Goal: Check status

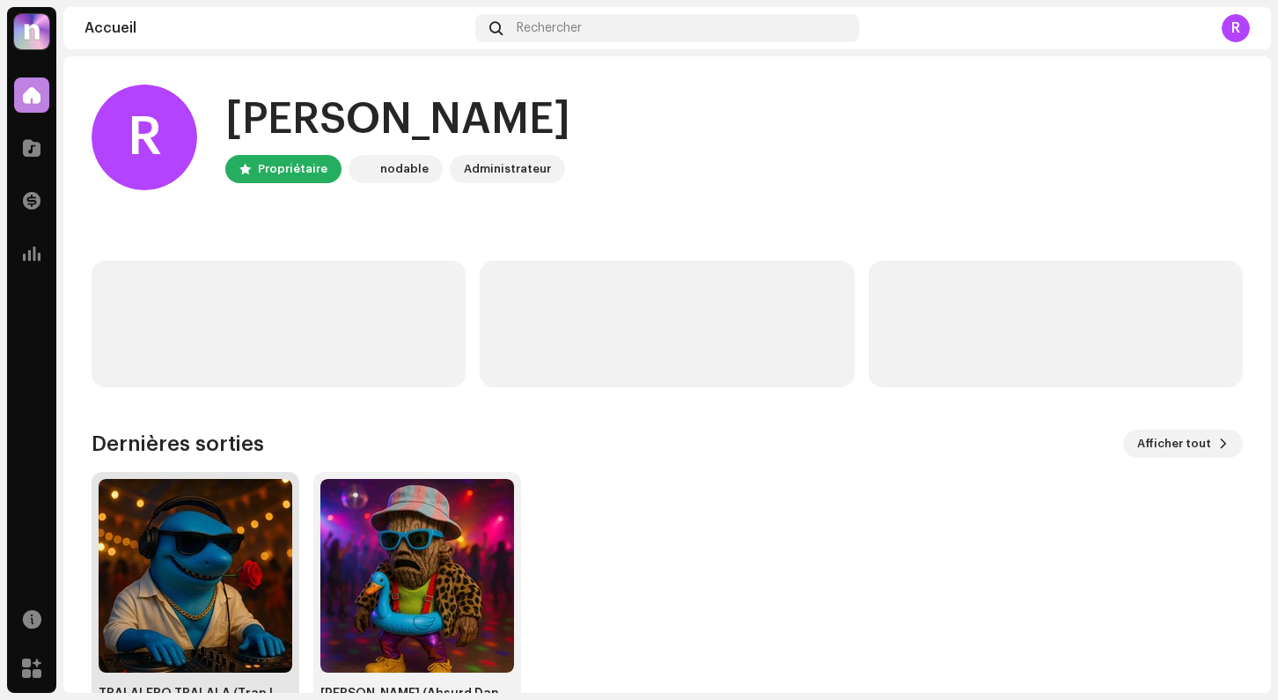
scroll to position [61, 0]
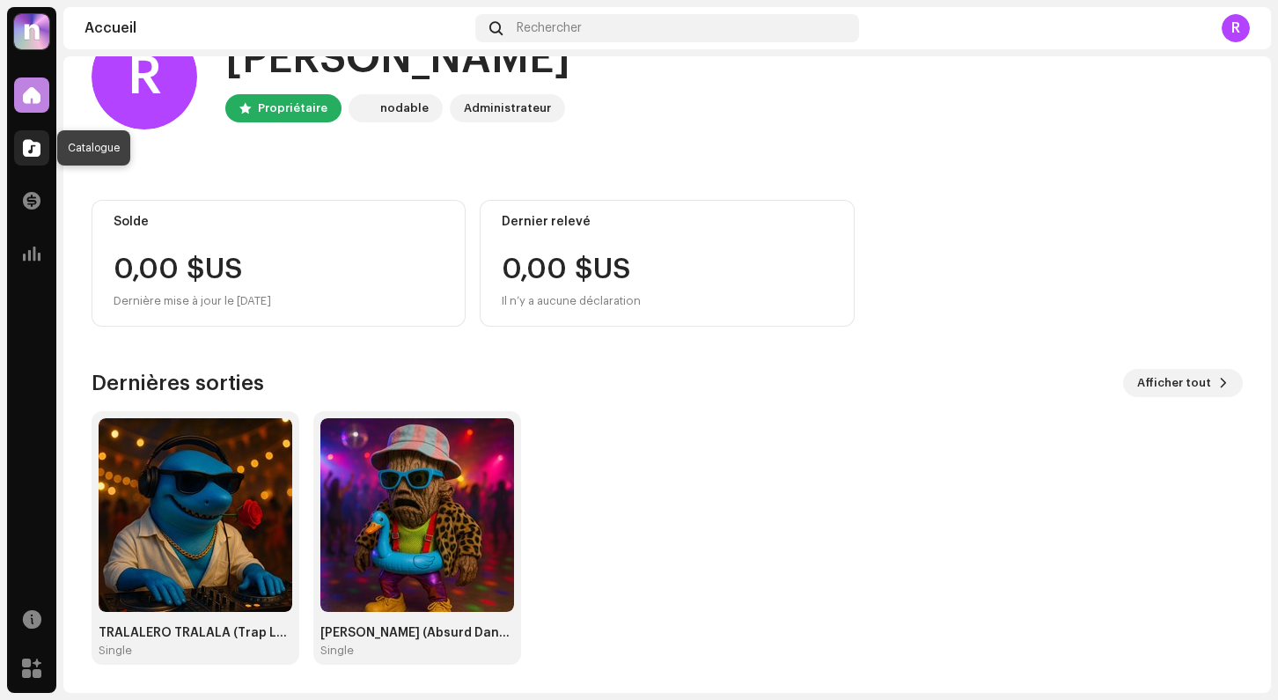
click at [28, 142] on span at bounding box center [32, 148] width 18 height 14
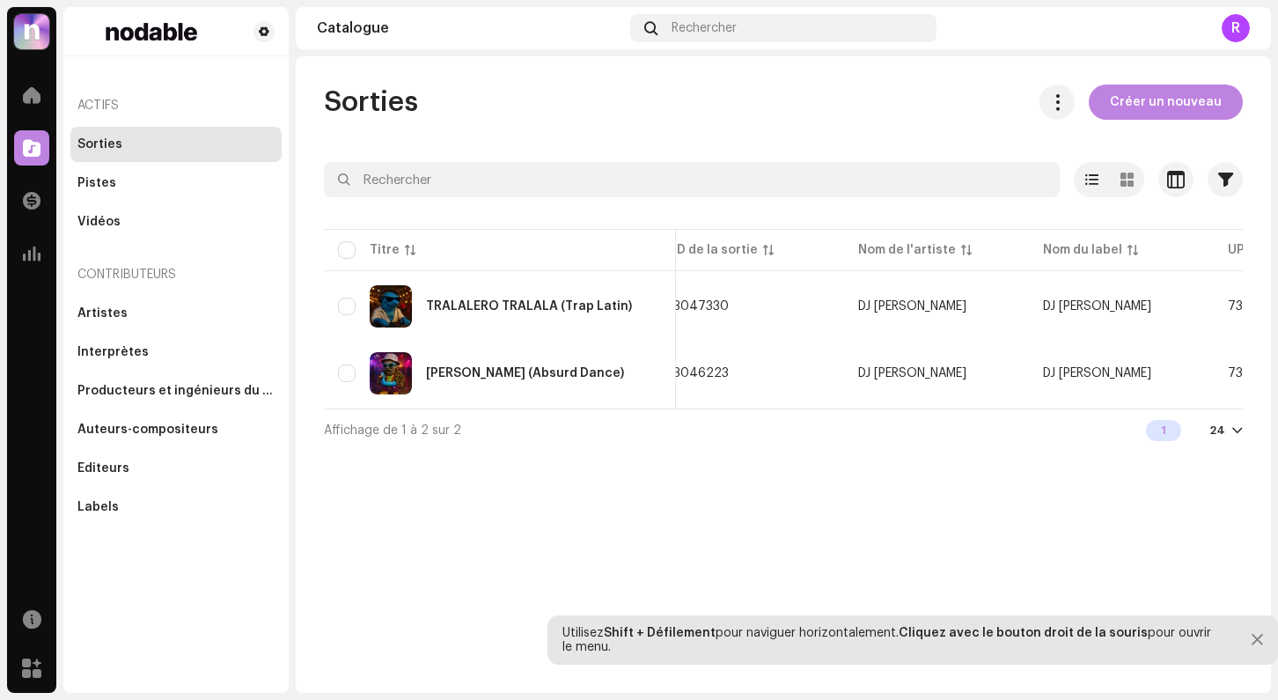
scroll to position [0, 26]
click at [11, 101] on div "Accueil" at bounding box center [31, 94] width 49 height 49
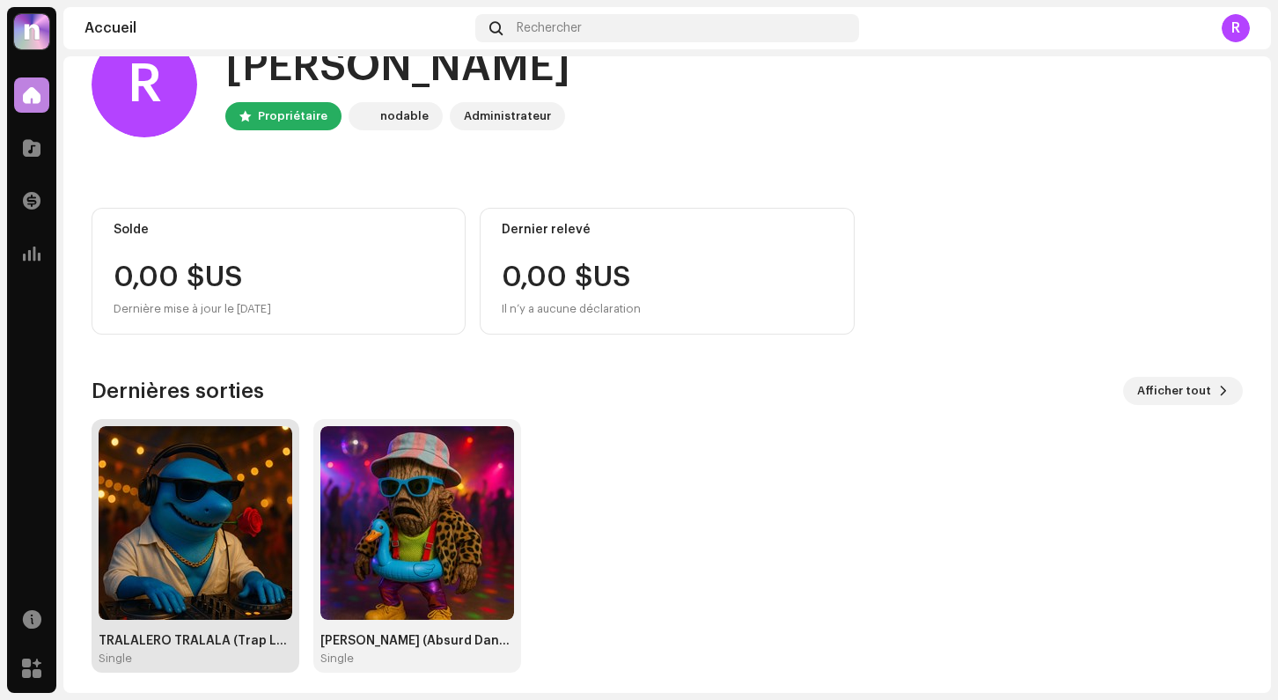
scroll to position [61, 0]
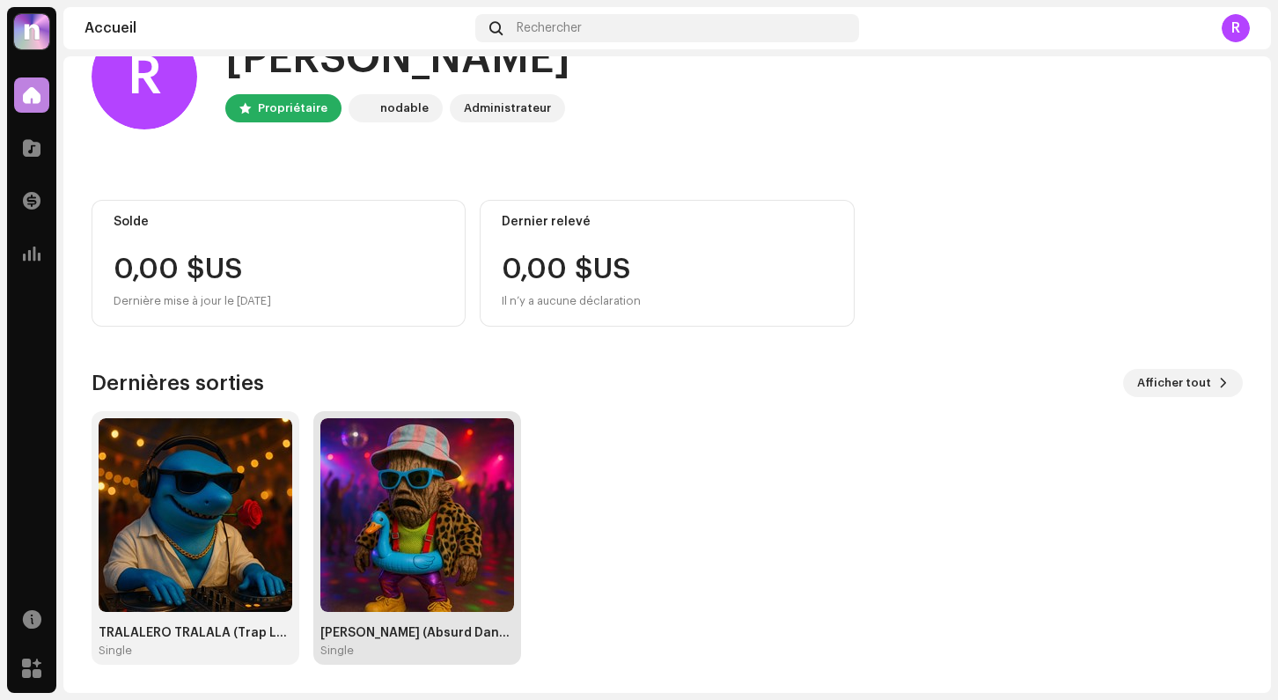
click at [428, 516] on img at bounding box center [417, 515] width 194 height 194
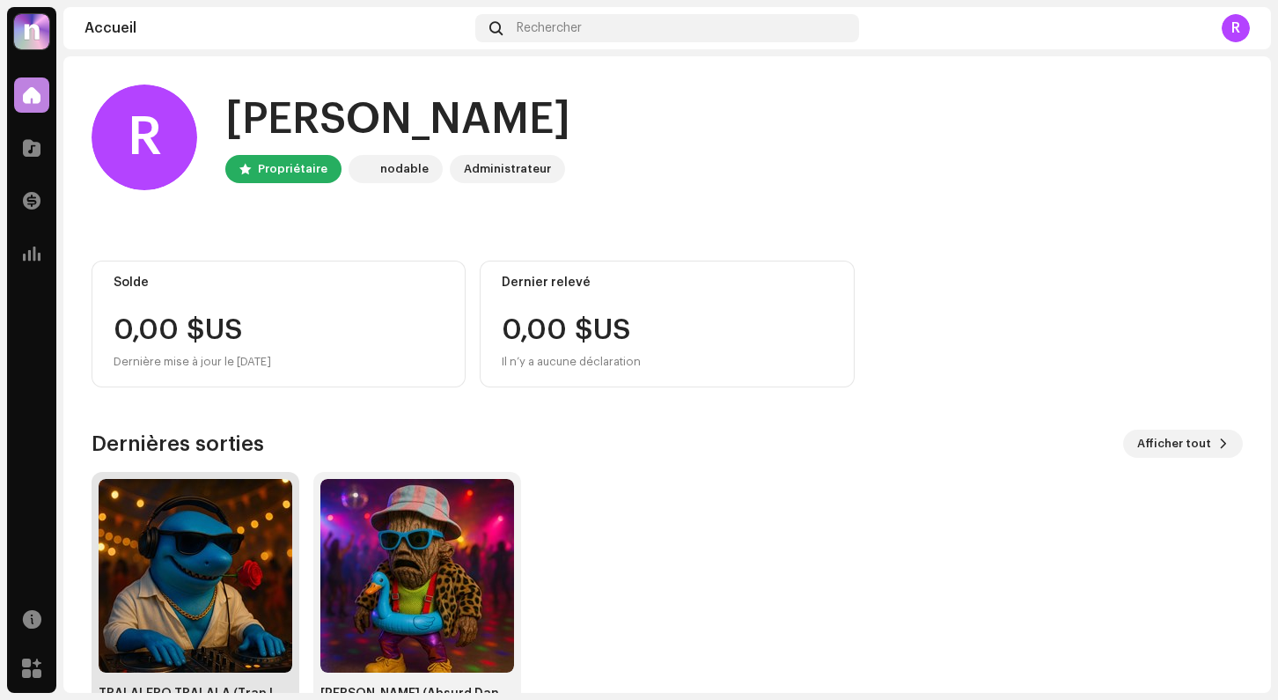
click at [176, 548] on img at bounding box center [196, 576] width 194 height 194
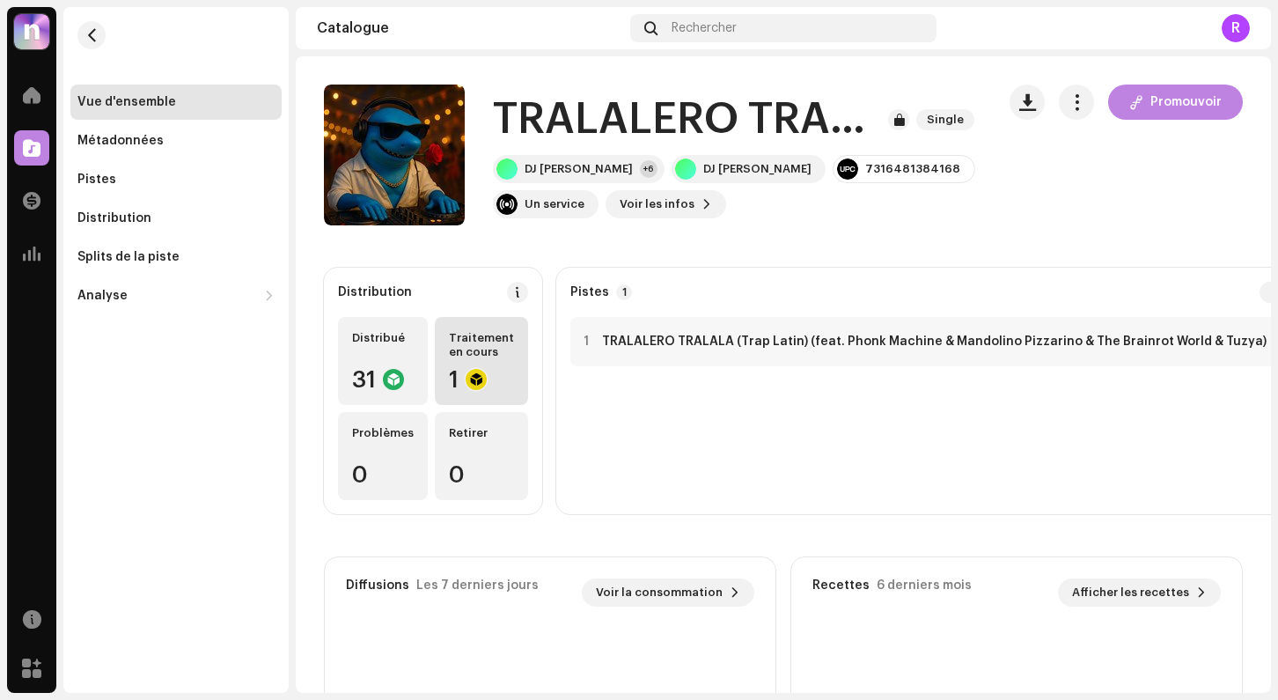
click at [476, 360] on div "Traitement en cours 1" at bounding box center [481, 361] width 93 height 88
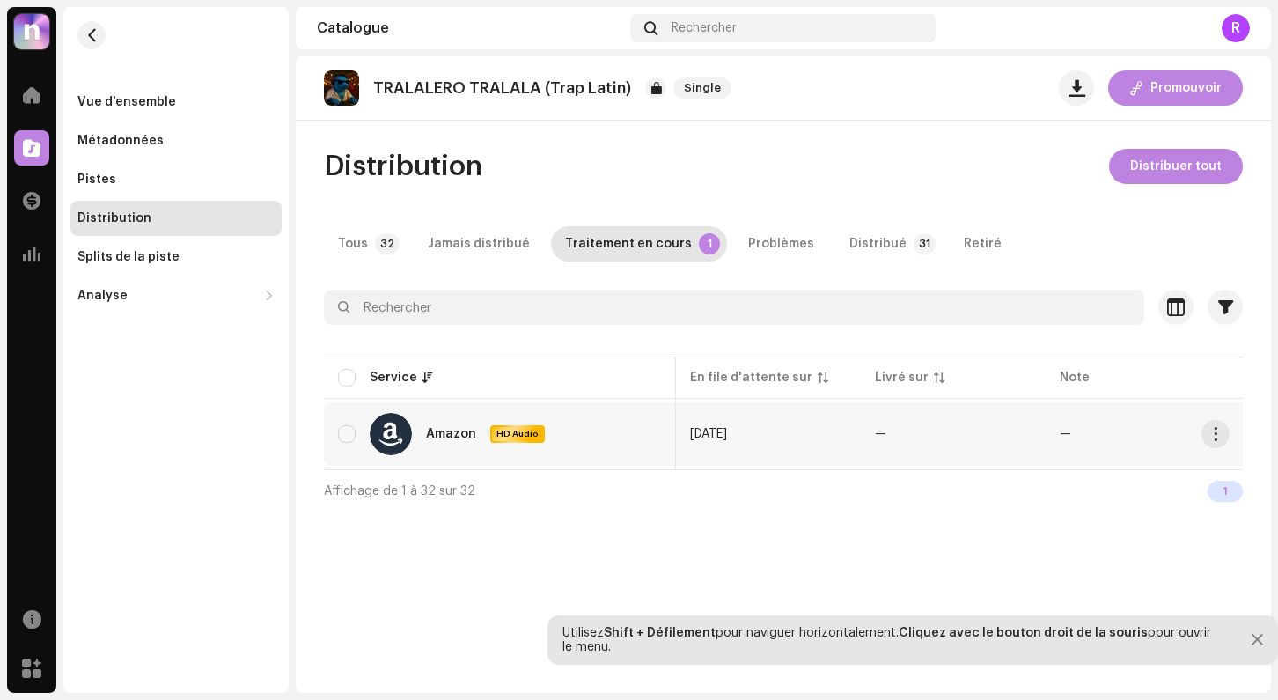
scroll to position [0, 247]
